Goal: Information Seeking & Learning: Learn about a topic

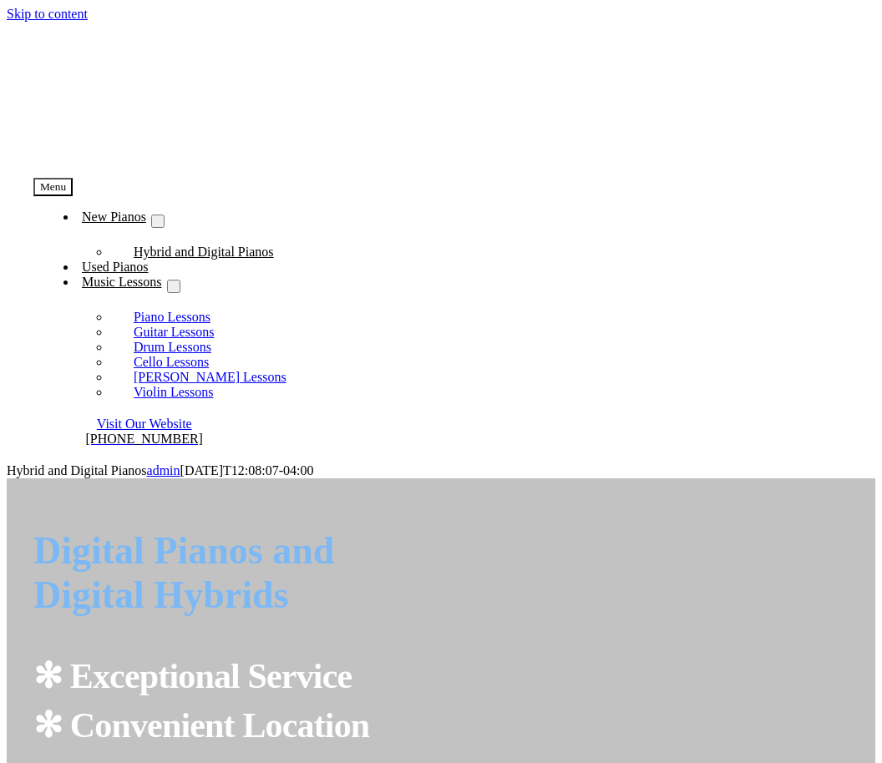
click at [192, 417] on span "Visit Our Website" at bounding box center [144, 424] width 95 height 14
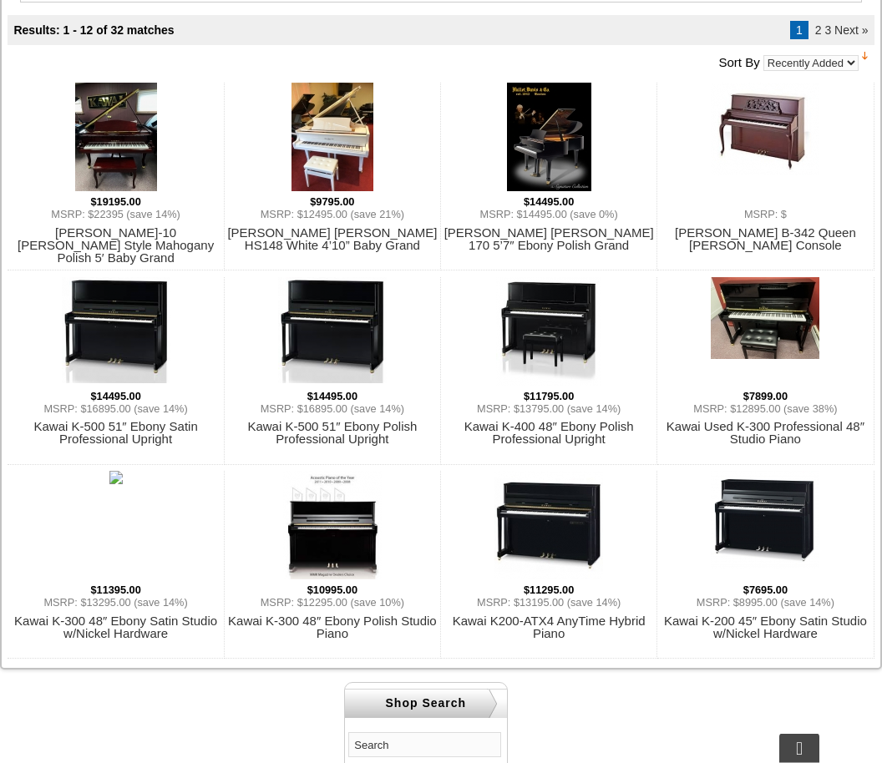
scroll to position [558, 0]
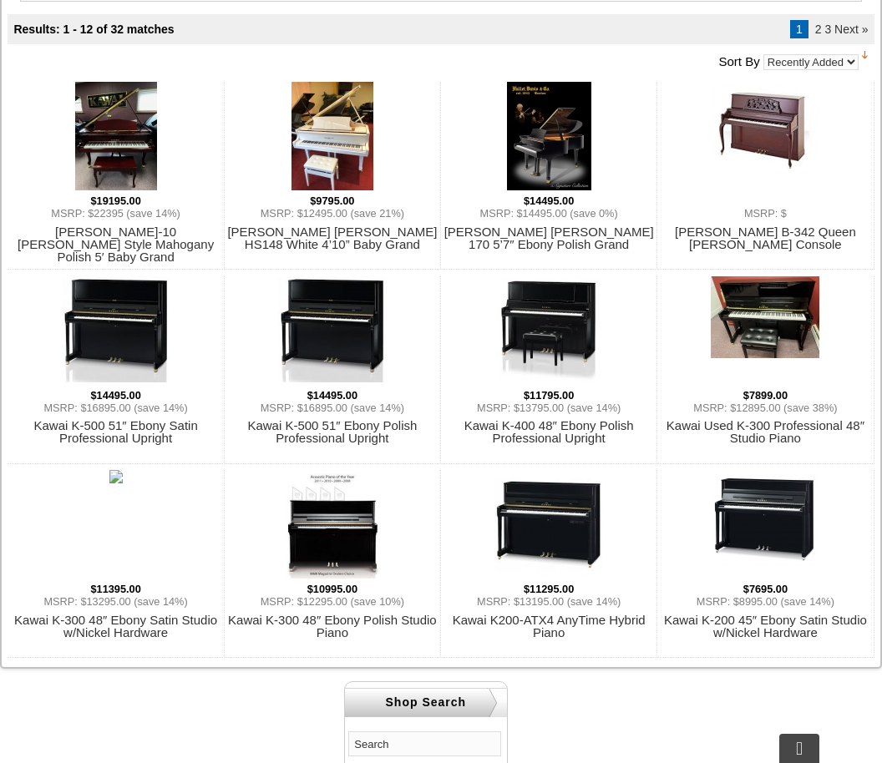
click at [414, 737] on input "text" at bounding box center [424, 744] width 153 height 25
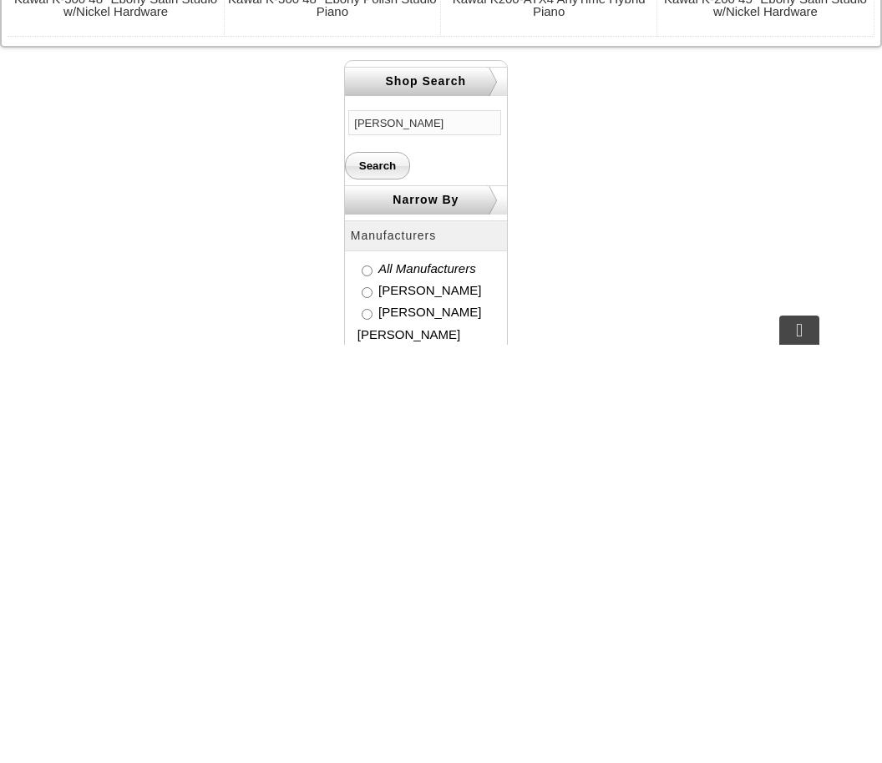
scroll to position [784, 0]
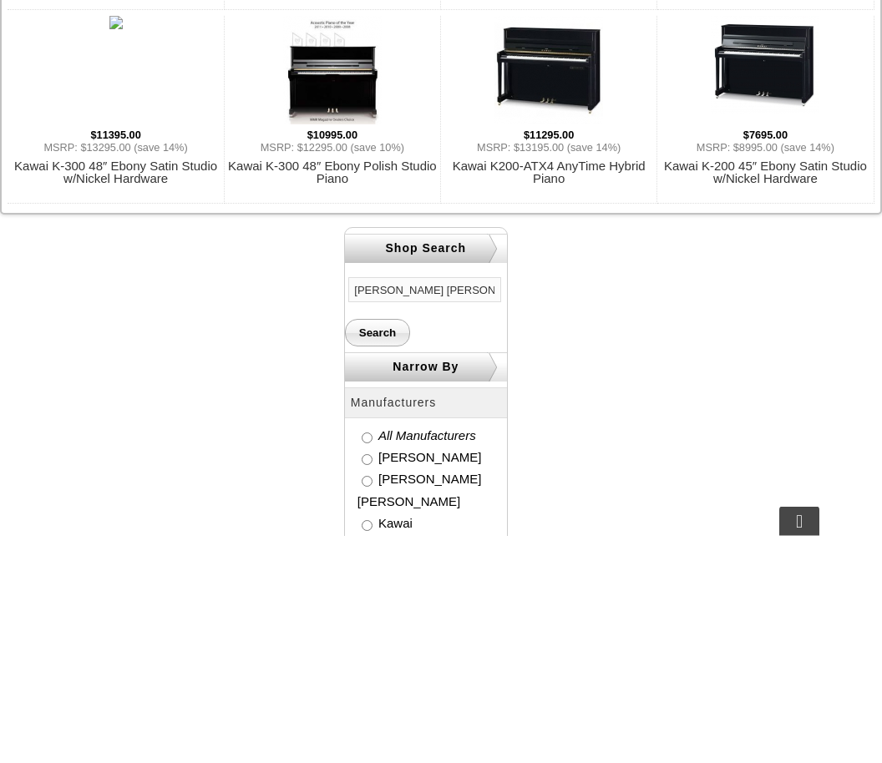
type input "Mason Hamlin"
click at [372, 547] on input "Search" at bounding box center [377, 561] width 65 height 28
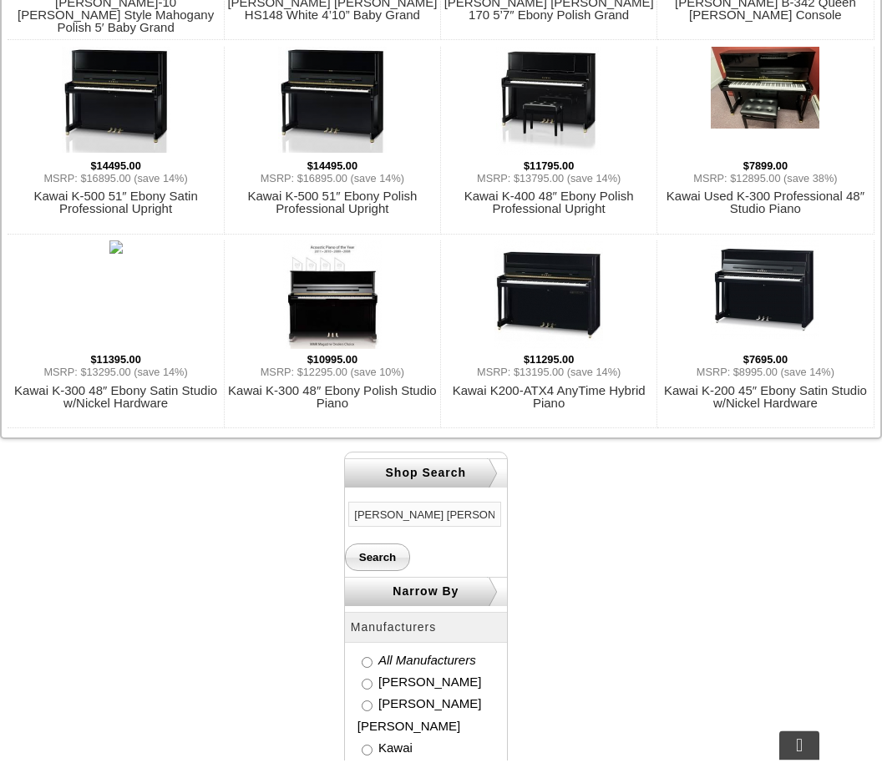
scroll to position [1071, 0]
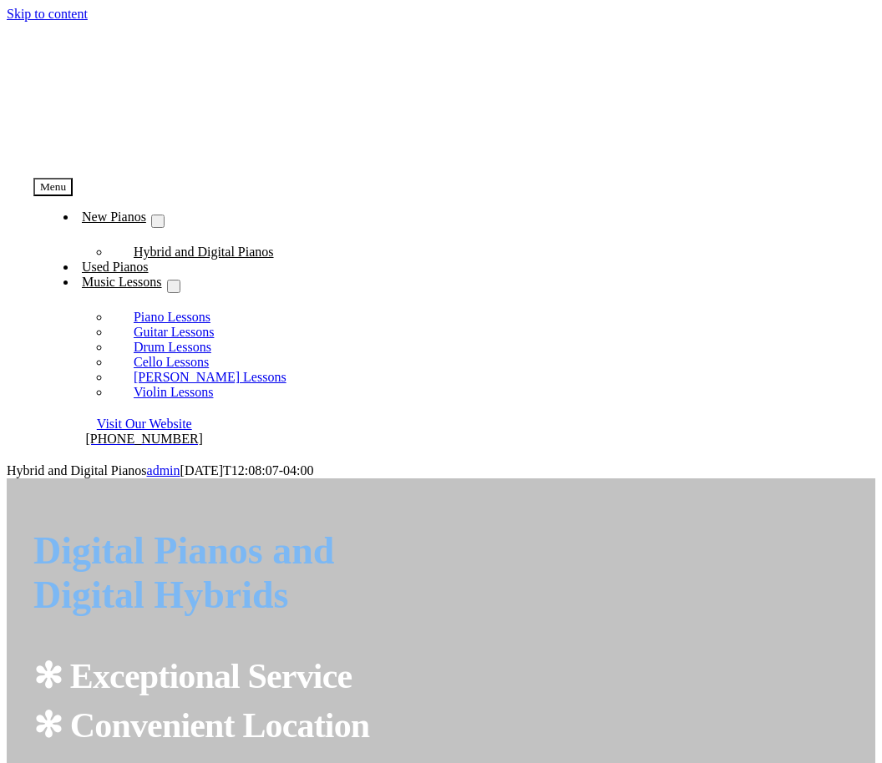
click at [154, 255] on link "Used Pianos" at bounding box center [115, 268] width 77 height 26
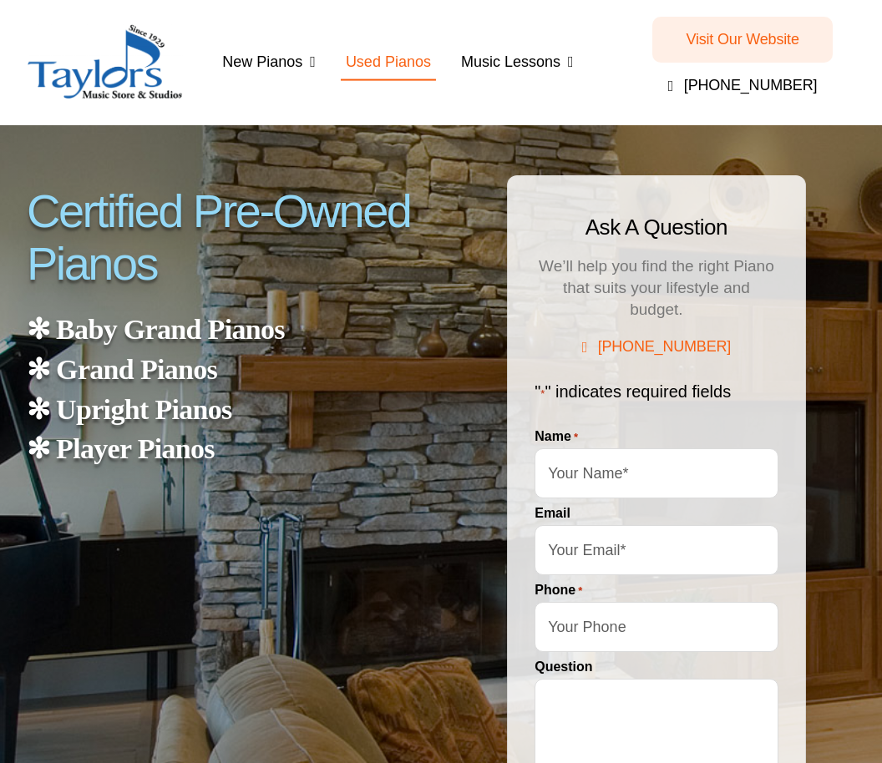
click at [195, 410] on strong "✻ Upright Pianos" at bounding box center [129, 409] width 205 height 31
